Goal: Navigation & Orientation: Find specific page/section

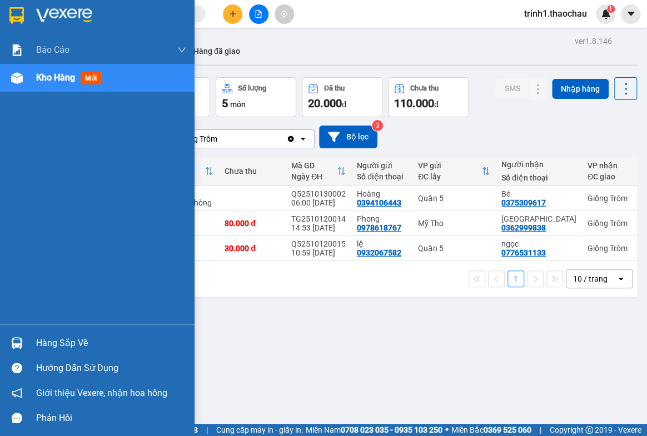
click at [31, 339] on div "Hàng sắp về" at bounding box center [97, 343] width 194 height 25
click at [31, 339] on div "Báo cáo Báo cáo dòng tiền (nhân viên) Doanh số tạo đơn theo VP gửi (nhân viên) …" at bounding box center [97, 218] width 194 height 436
click at [65, 338] on div "Hàng sắp về" at bounding box center [111, 343] width 150 height 17
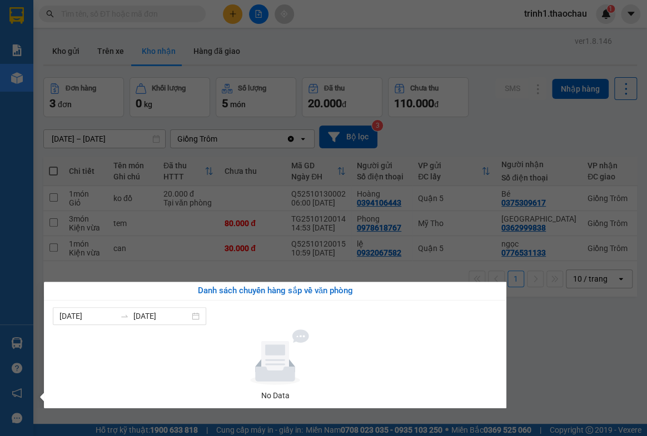
drag, startPoint x: 531, startPoint y: 361, endPoint x: 337, endPoint y: 157, distance: 281.8
click at [530, 358] on section "Kết quả tìm kiếm ( 0 ) Bộ lọc No Data trinh1.thaochau 1 Báo cáo Báo cáo dòng ti…" at bounding box center [323, 218] width 647 height 436
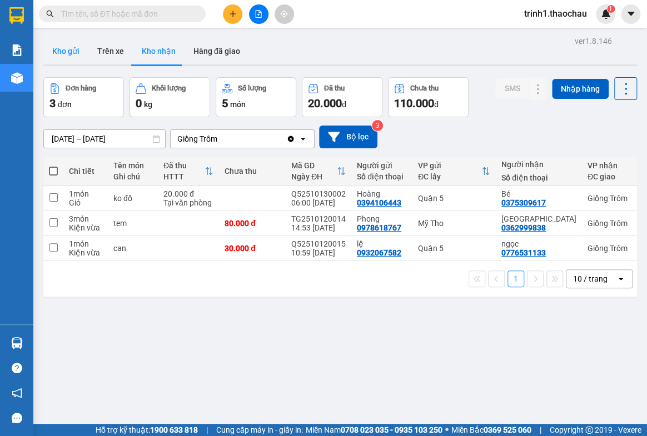
click at [71, 52] on button "Kho gửi" at bounding box center [65, 51] width 45 height 27
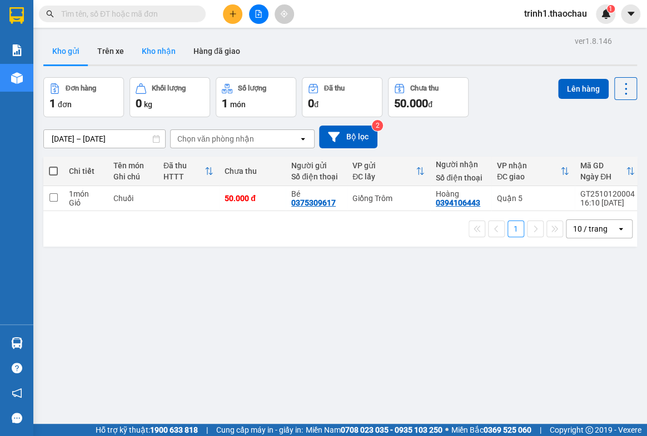
click at [156, 44] on button "Kho nhận" at bounding box center [159, 51] width 52 height 27
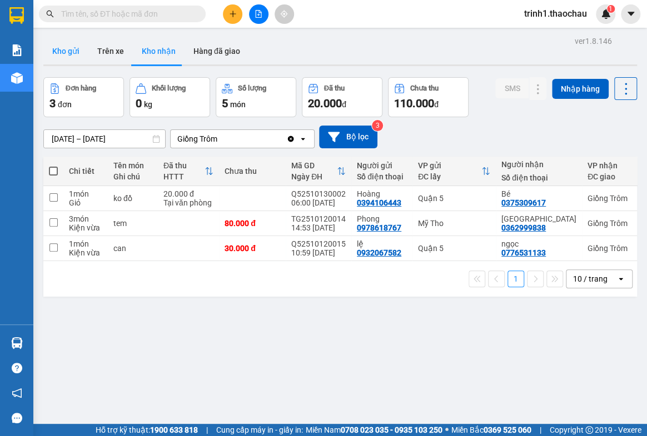
click at [69, 51] on button "Kho gửi" at bounding box center [65, 51] width 45 height 27
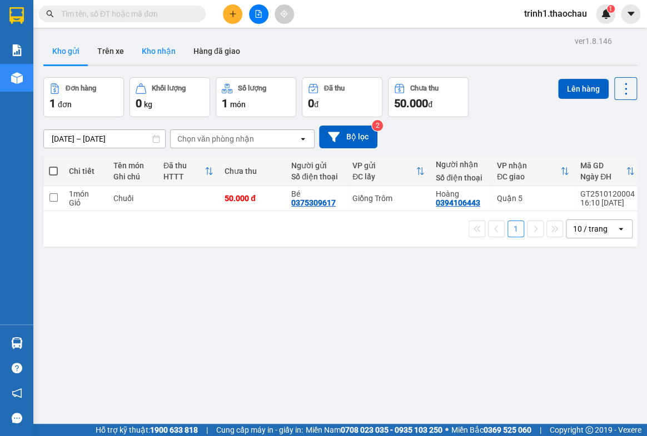
click at [156, 47] on button "Kho nhận" at bounding box center [159, 51] width 52 height 27
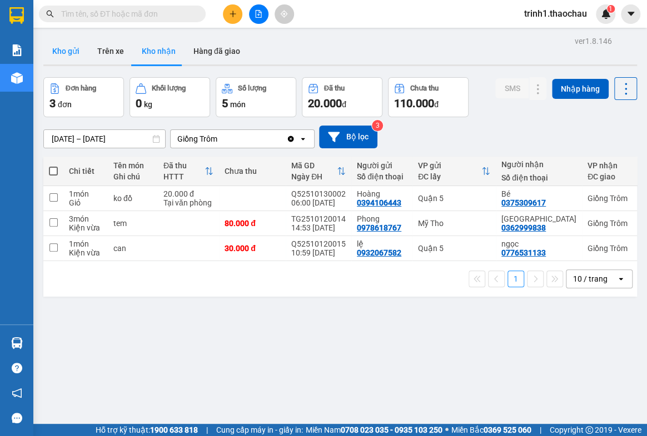
click at [61, 45] on button "Kho gửi" at bounding box center [65, 51] width 45 height 27
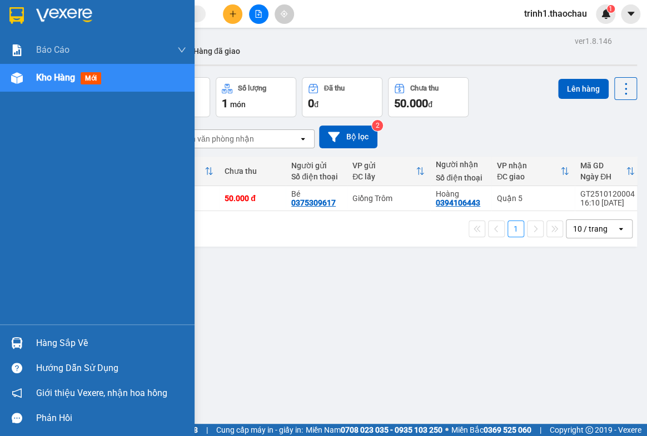
drag, startPoint x: 60, startPoint y: 342, endPoint x: 71, endPoint y: 337, distance: 12.0
click at [61, 342] on div "Hàng sắp về" at bounding box center [111, 343] width 150 height 17
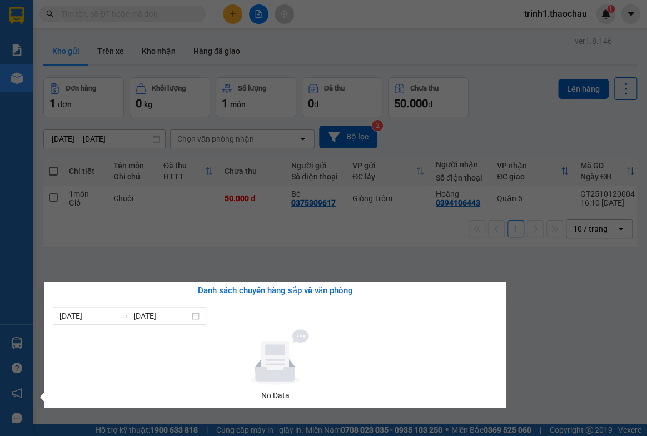
click at [568, 312] on section "Kết quả tìm kiếm ( 0 ) Bộ lọc No Data trinh1.thaochau 1 Báo cáo Báo cáo dòng ti…" at bounding box center [323, 218] width 647 height 436
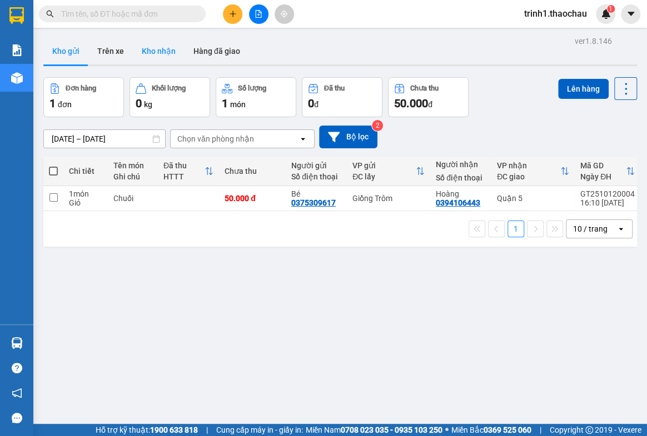
click at [150, 48] on button "Kho nhận" at bounding box center [159, 51] width 52 height 27
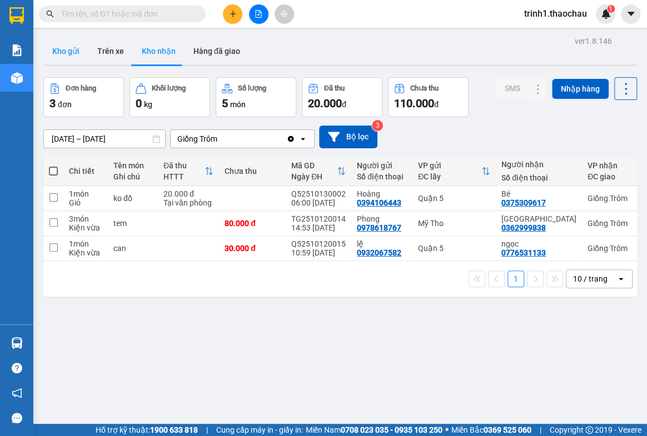
click at [68, 48] on button "Kho gửi" at bounding box center [65, 51] width 45 height 27
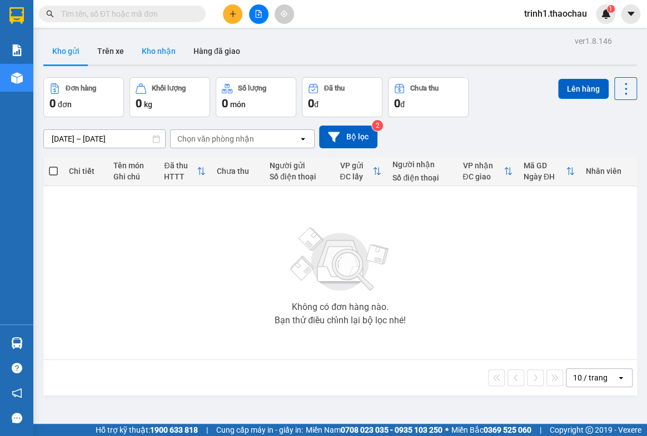
click at [163, 47] on button "Kho nhận" at bounding box center [159, 51] width 52 height 27
